Goal: Communication & Community: Connect with others

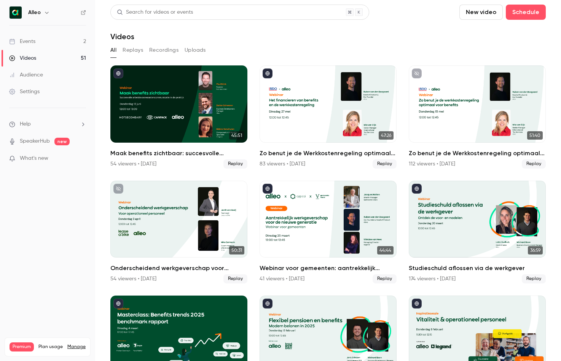
click at [70, 43] on link "Events 2" at bounding box center [47, 41] width 95 height 17
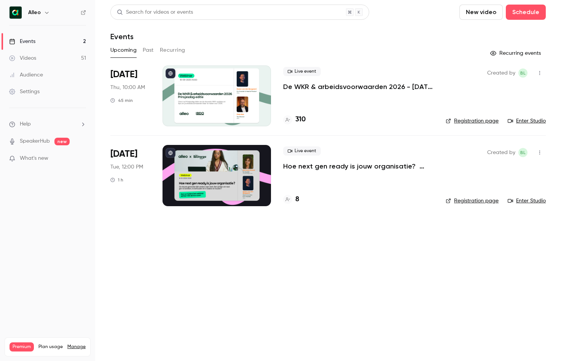
click at [324, 84] on p "De WKR & arbeidsvoorwaarden 2026 - [DATE] editie" at bounding box center [358, 86] width 150 height 9
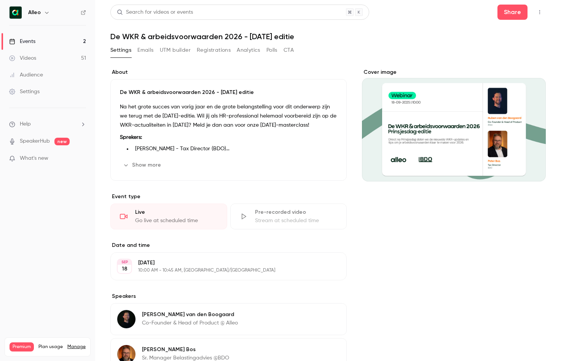
click at [216, 51] on button "Registrations" at bounding box center [214, 50] width 34 height 12
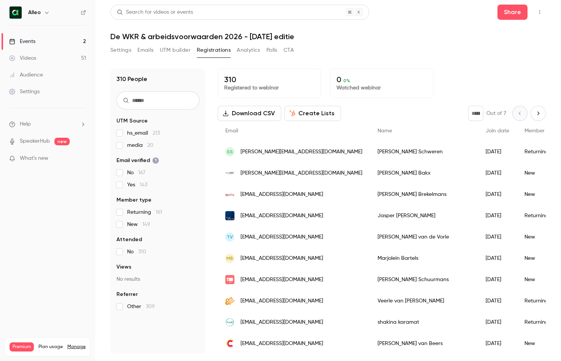
click at [125, 50] on button "Settings" at bounding box center [120, 50] width 21 height 12
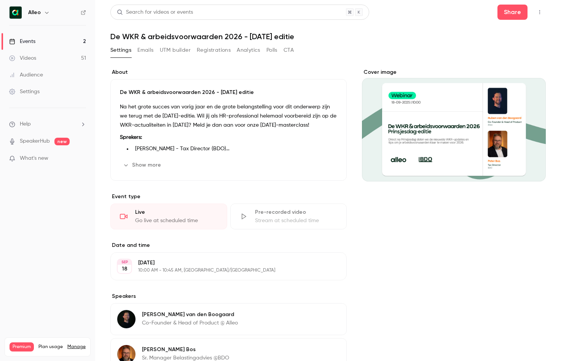
click at [36, 40] on link "Events 2" at bounding box center [47, 41] width 95 height 17
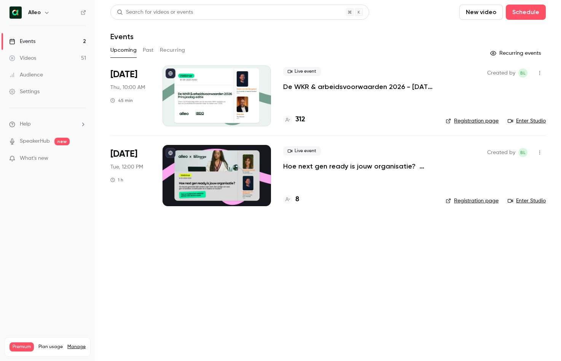
click at [310, 89] on p "De WKR & arbeidsvoorwaarden 2026 - [DATE] editie" at bounding box center [358, 86] width 150 height 9
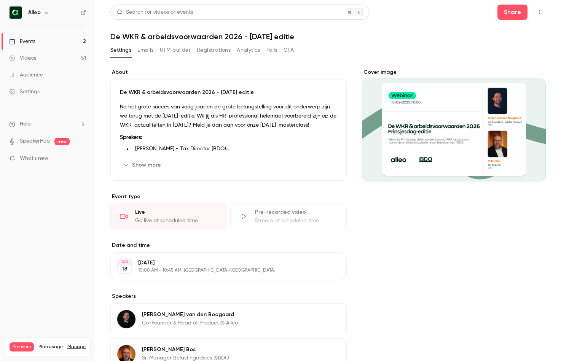
click at [62, 43] on link "Events 2" at bounding box center [47, 41] width 95 height 17
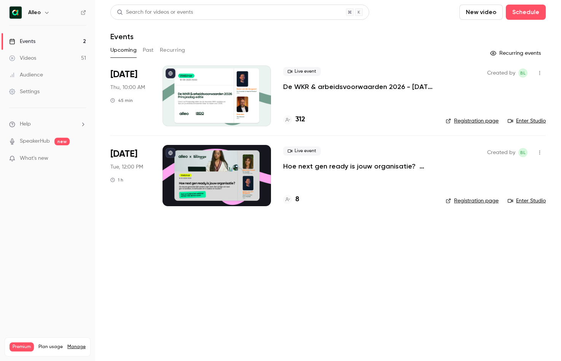
click at [314, 85] on p "De WKR & arbeidsvoorwaarden 2026 - [DATE] editie" at bounding box center [358, 86] width 150 height 9
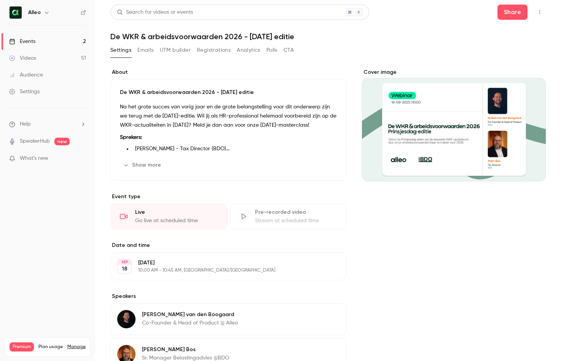
click at [150, 51] on button "Emails" at bounding box center [145, 50] width 16 height 12
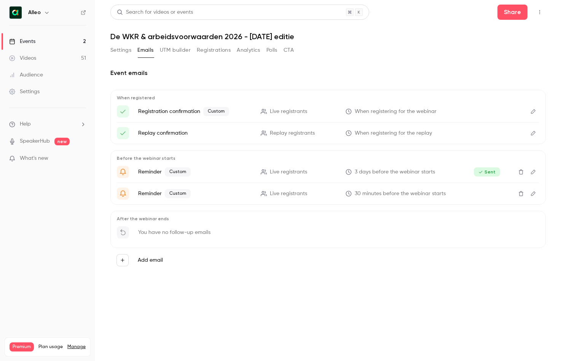
click at [534, 194] on icon "Edit" at bounding box center [533, 193] width 6 height 5
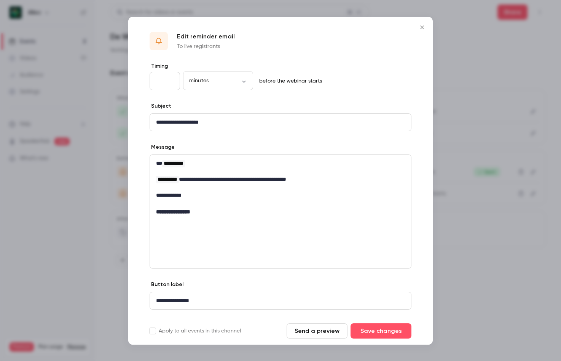
click at [217, 206] on p "editor" at bounding box center [280, 203] width 249 height 8
click at [422, 25] on icon "Close" at bounding box center [421, 27] width 9 height 6
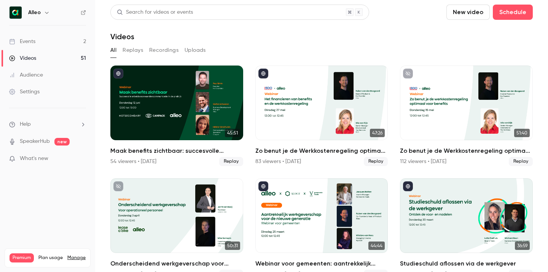
click at [66, 41] on link "Events 2" at bounding box center [47, 41] width 95 height 17
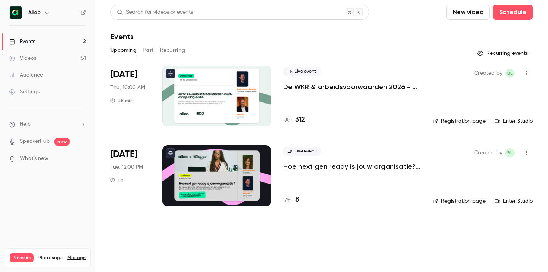
click at [516, 122] on link "Enter Studio" at bounding box center [513, 121] width 38 height 8
click at [510, 122] on link "Enter Studio" at bounding box center [513, 121] width 38 height 8
click at [526, 72] on icon "button" at bounding box center [526, 72] width 6 height 5
click at [482, 112] on div "Invite to Studio" at bounding box center [497, 112] width 58 height 8
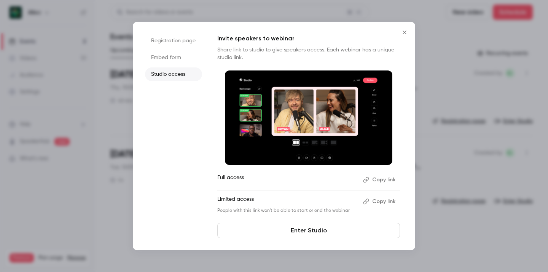
click at [378, 181] on button "Copy link" at bounding box center [380, 179] width 40 height 12
click at [404, 33] on icon "Close" at bounding box center [404, 32] width 9 height 6
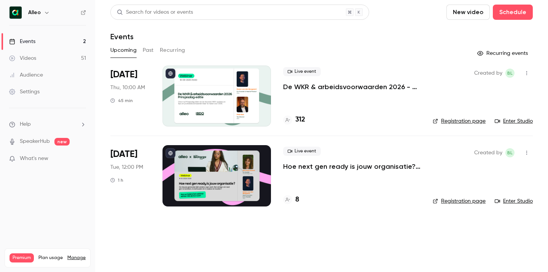
click at [458, 120] on link "Registration page" at bounding box center [458, 121] width 53 height 8
